Goal: Task Accomplishment & Management: Manage account settings

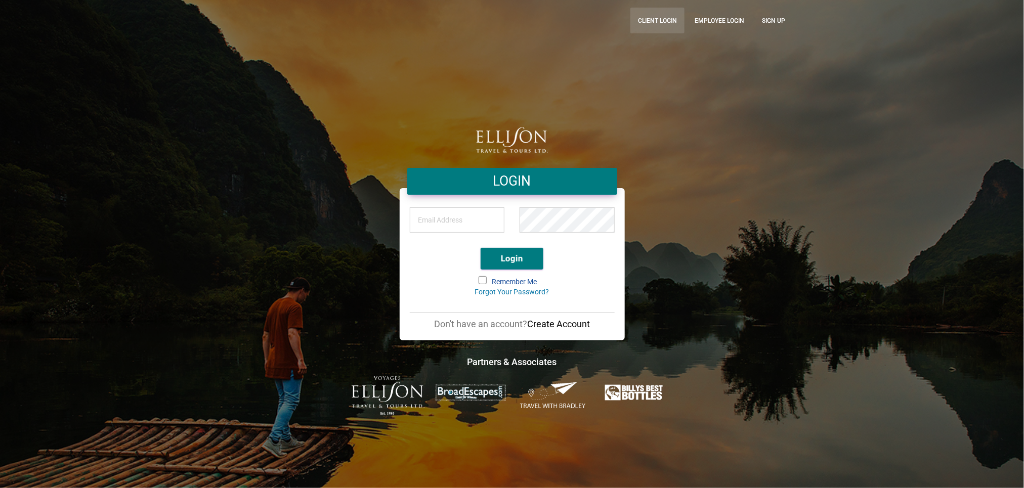
type input "[EMAIL_ADDRESS][DOMAIN_NAME]"
click at [654, 22] on link "CLient Login" at bounding box center [657, 21] width 54 height 26
type input "[EMAIL_ADDRESS][DOMAIN_NAME]"
click at [654, 22] on link "CLient Login" at bounding box center [657, 21] width 54 height 26
type input "[EMAIL_ADDRESS][DOMAIN_NAME]"
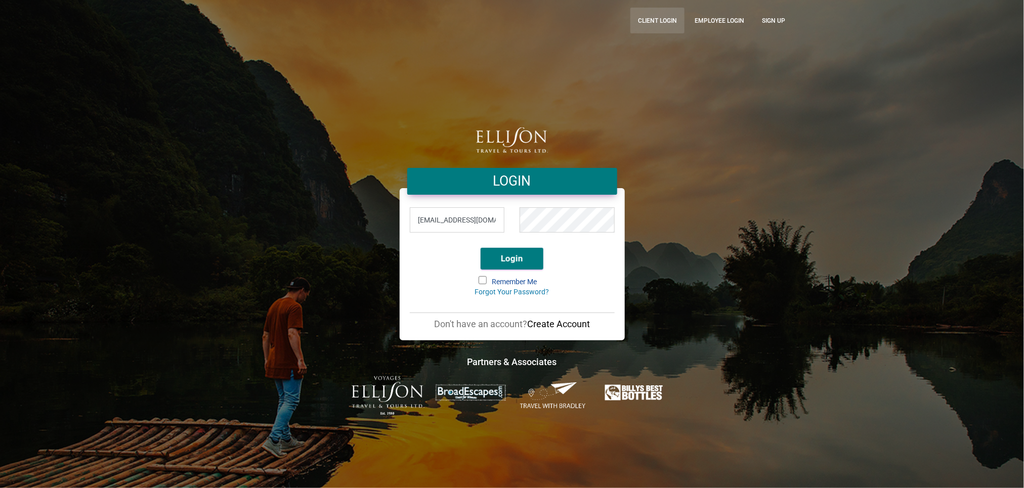
click at [638, 22] on link "CLient Login" at bounding box center [657, 21] width 54 height 26
type input "[EMAIL_ADDRESS][DOMAIN_NAME]"
click at [638, 22] on link "CLient Login" at bounding box center [657, 21] width 54 height 26
type input "[EMAIL_ADDRESS][DOMAIN_NAME]"
click at [638, 22] on link "CLient Login" at bounding box center [657, 21] width 54 height 26
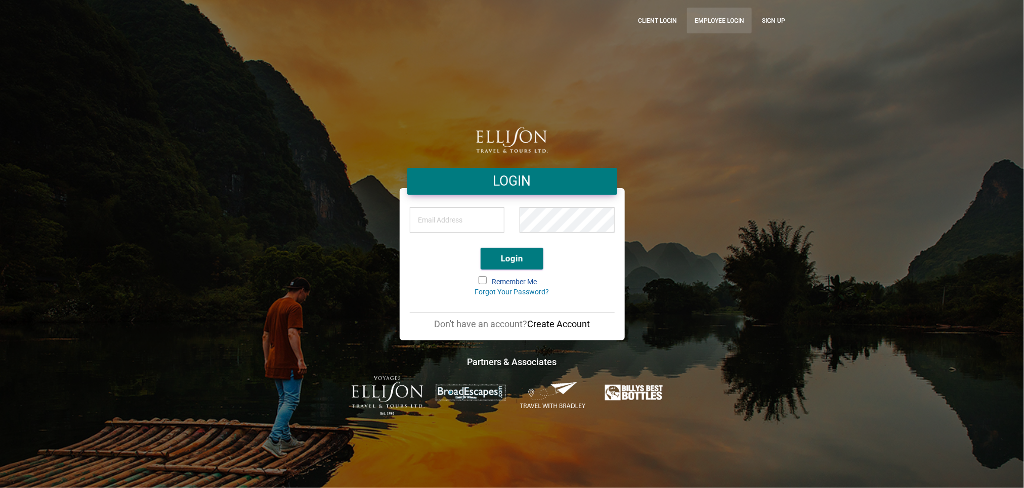
type input "[EMAIL_ADDRESS][DOMAIN_NAME]"
click at [707, 25] on link "Employee Login" at bounding box center [719, 21] width 65 height 26
